Goal: Task Accomplishment & Management: Manage account settings

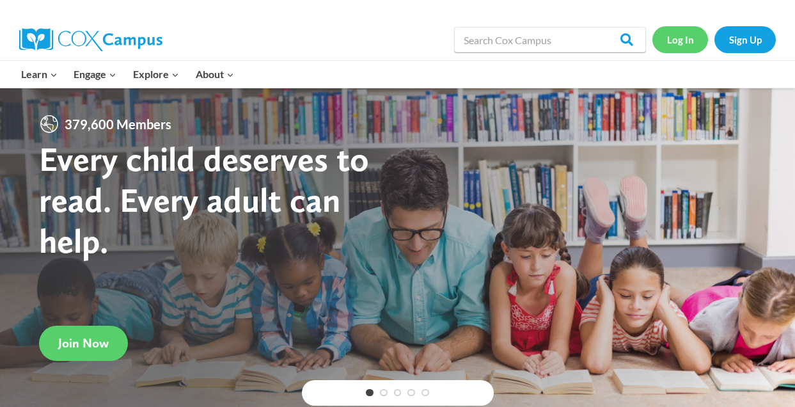
click at [676, 42] on link "Log In" at bounding box center [680, 39] width 56 height 26
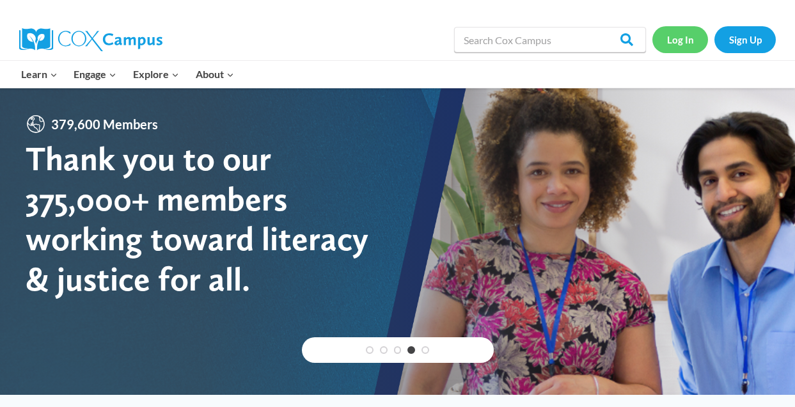
click at [687, 40] on link "Log In" at bounding box center [680, 39] width 56 height 26
